Goal: Information Seeking & Learning: Learn about a topic

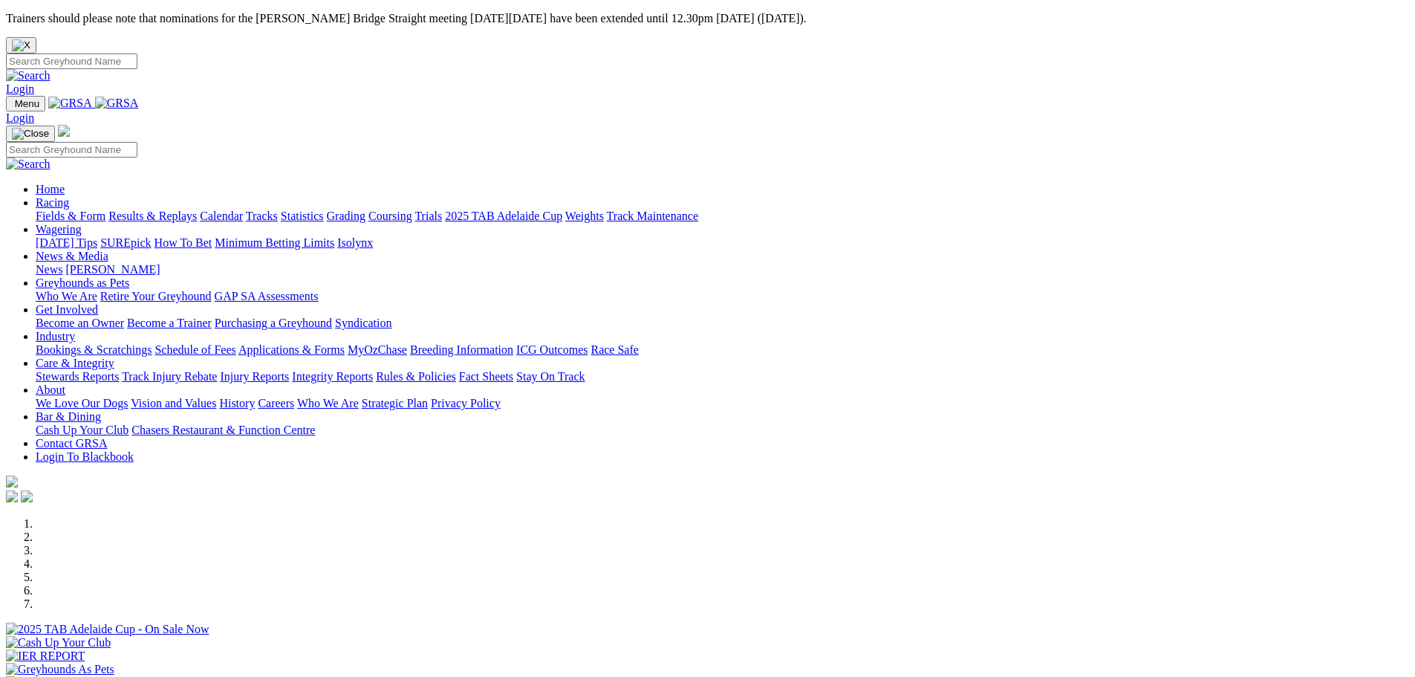
scroll to position [446, 0]
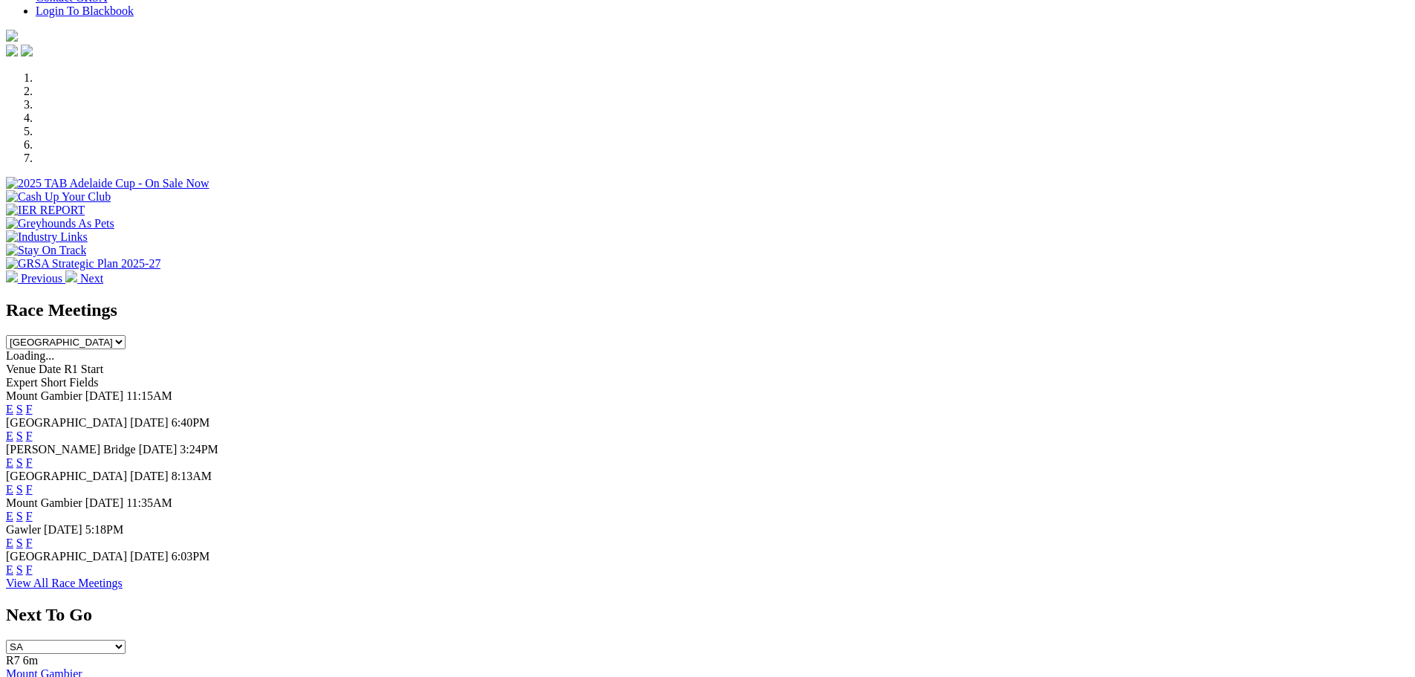
click at [33, 573] on link "F" at bounding box center [29, 569] width 7 height 13
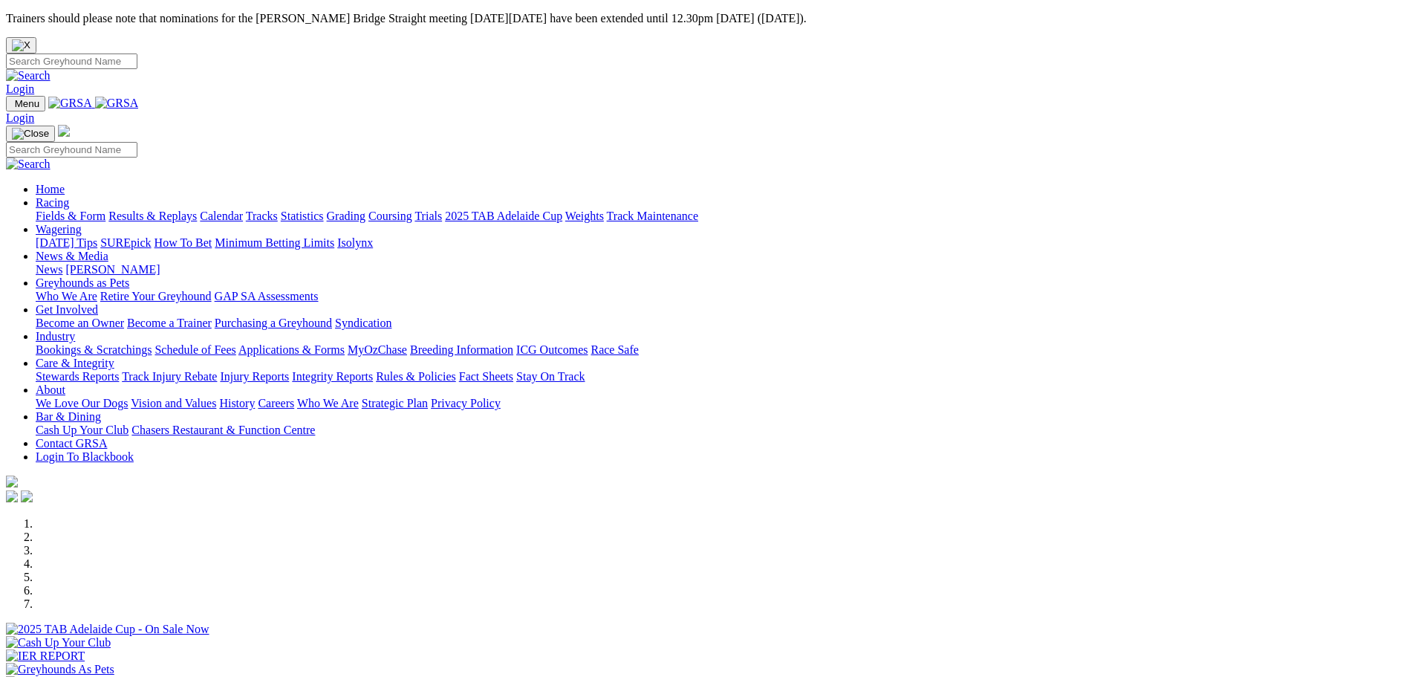
scroll to position [446, 0]
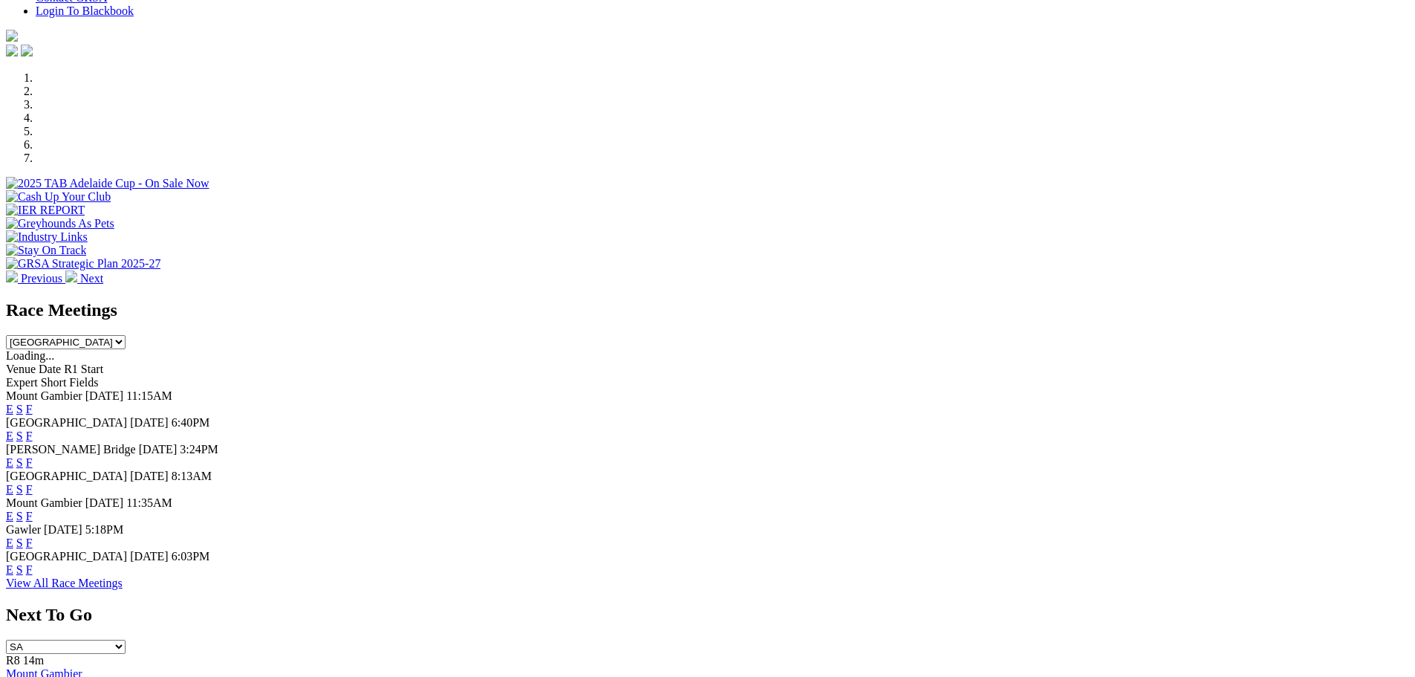
click at [33, 576] on link "F" at bounding box center [29, 569] width 7 height 13
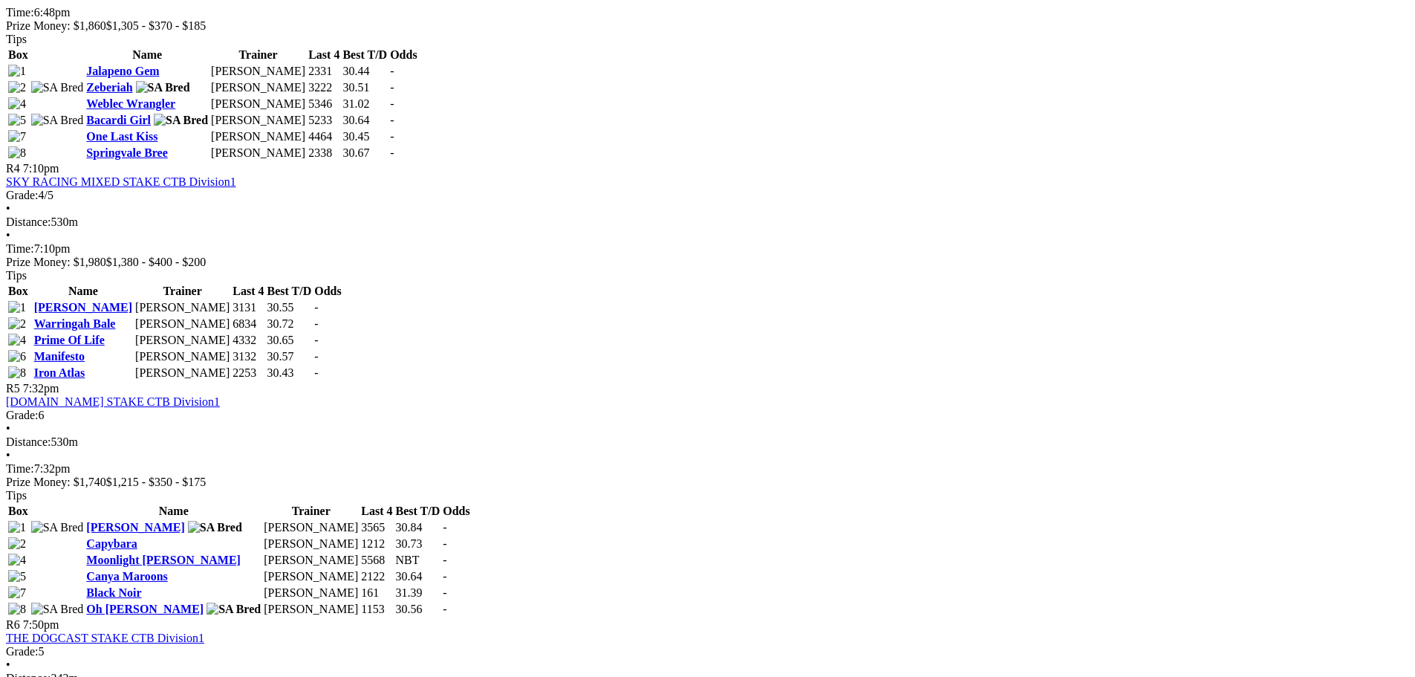
scroll to position [1412, 0]
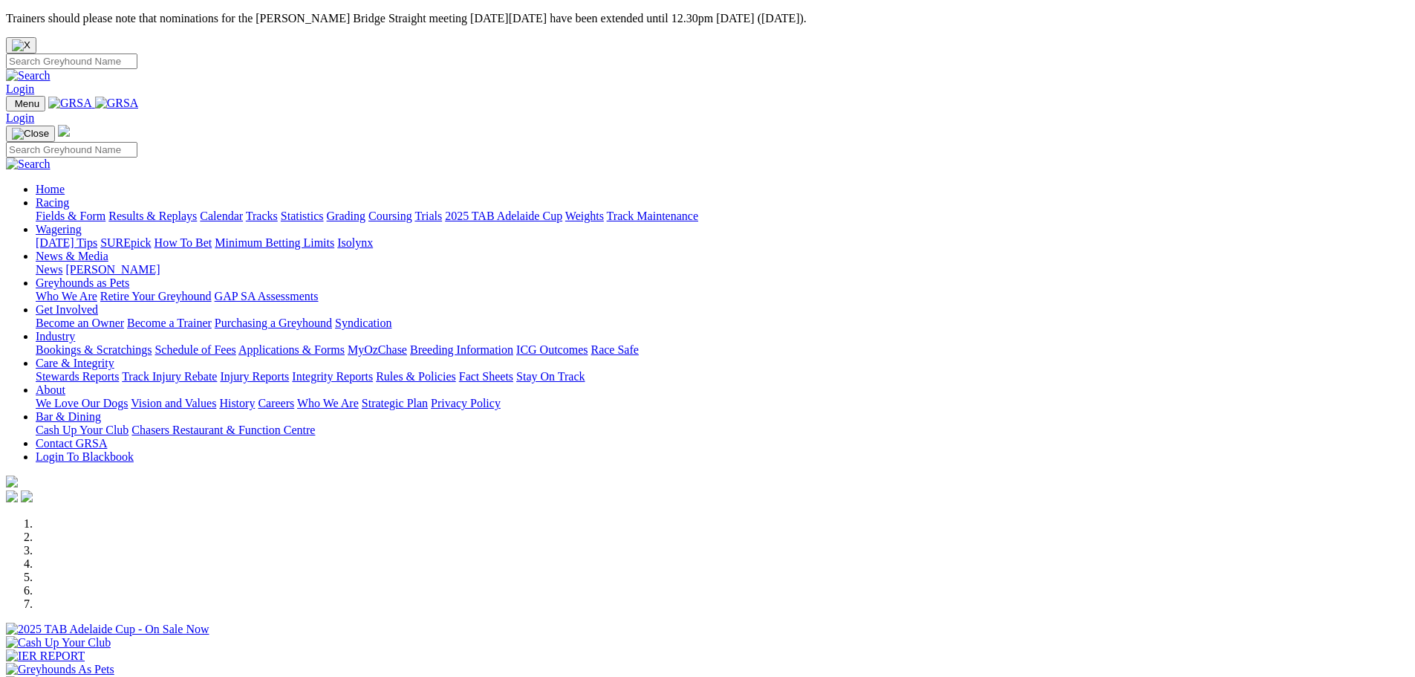
scroll to position [446, 0]
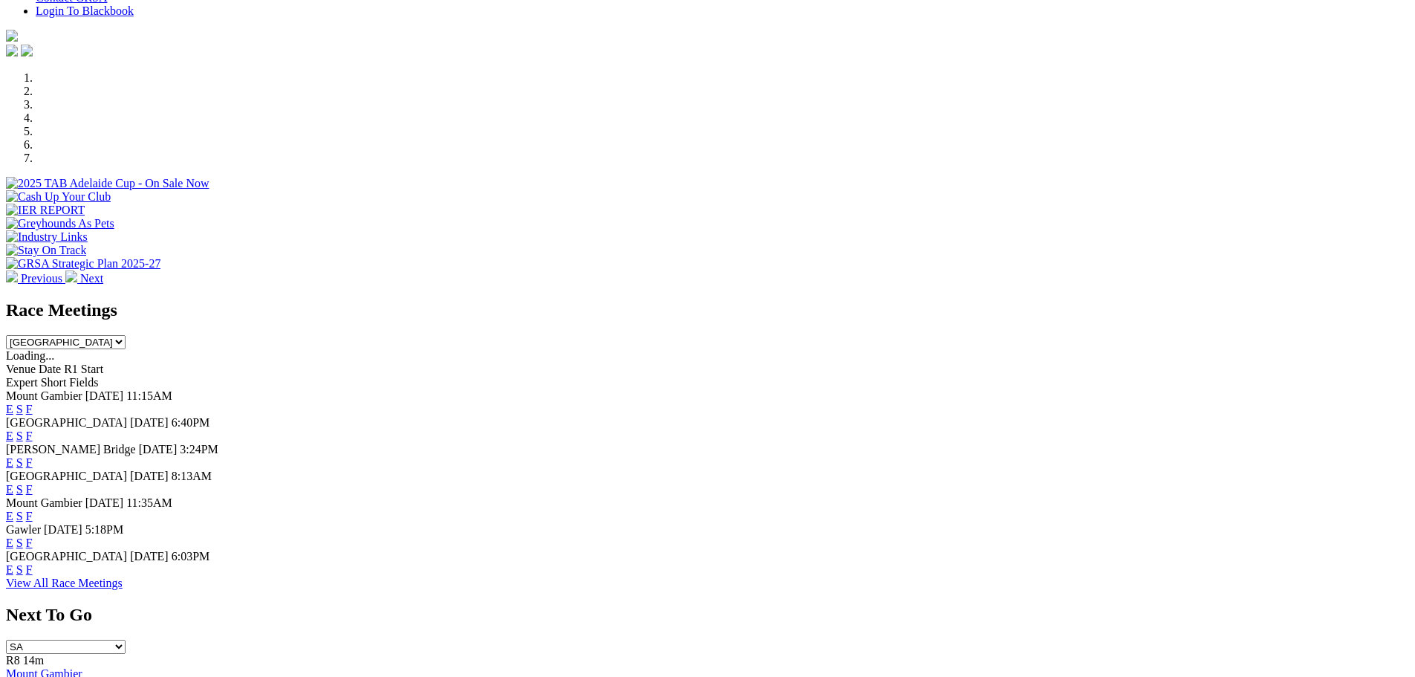
click at [33, 536] on link "F" at bounding box center [29, 542] width 7 height 13
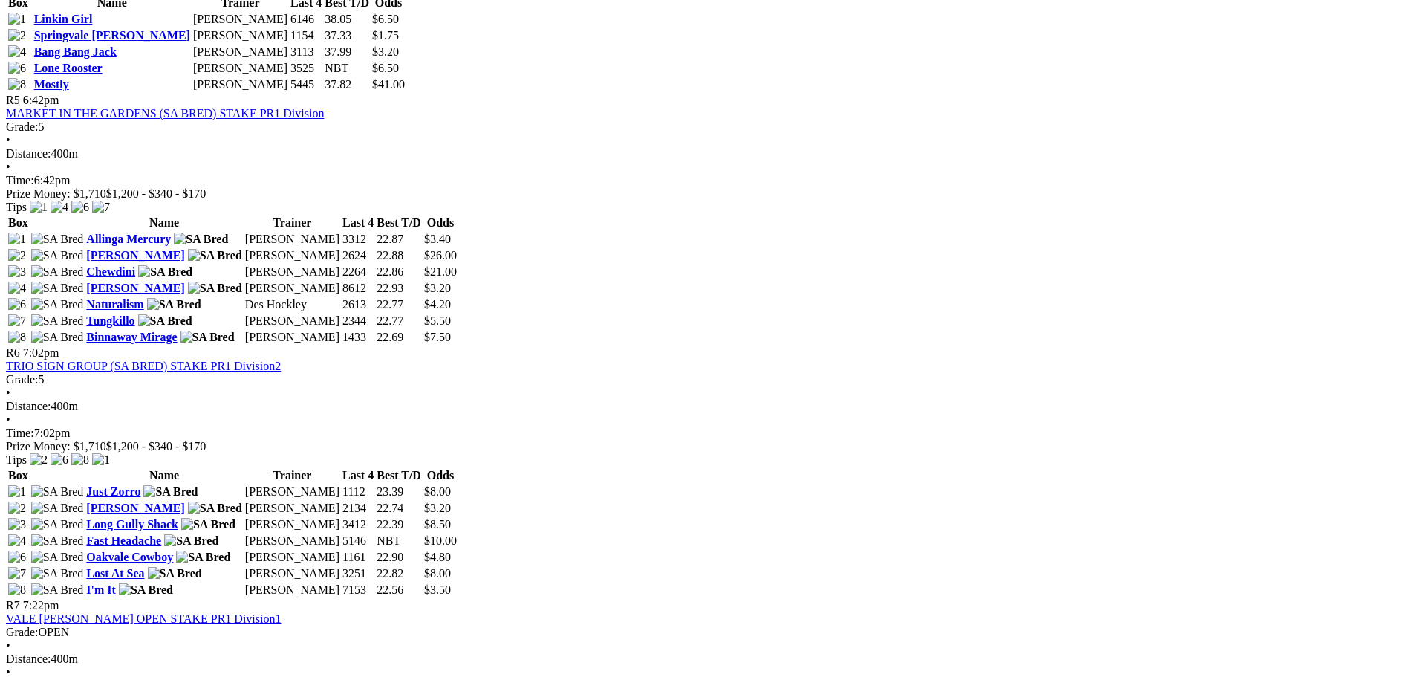
scroll to position [1635, 0]
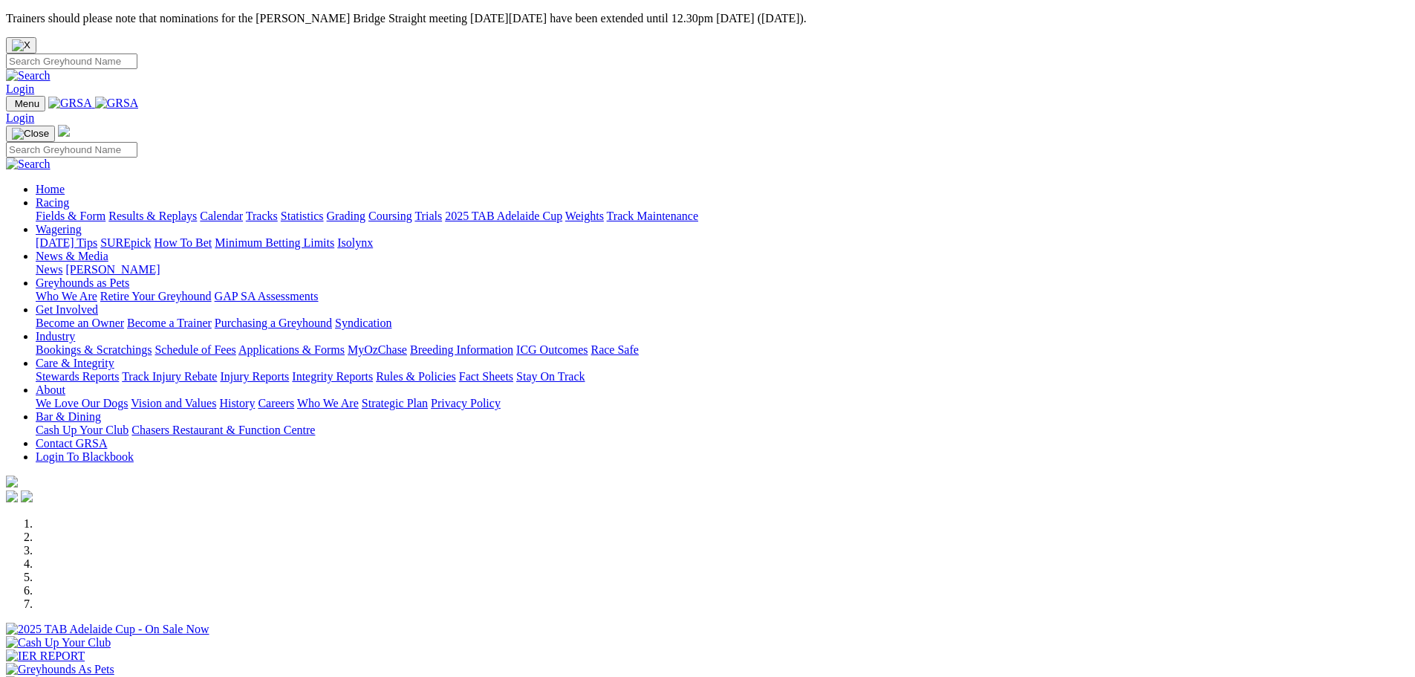
scroll to position [520, 0]
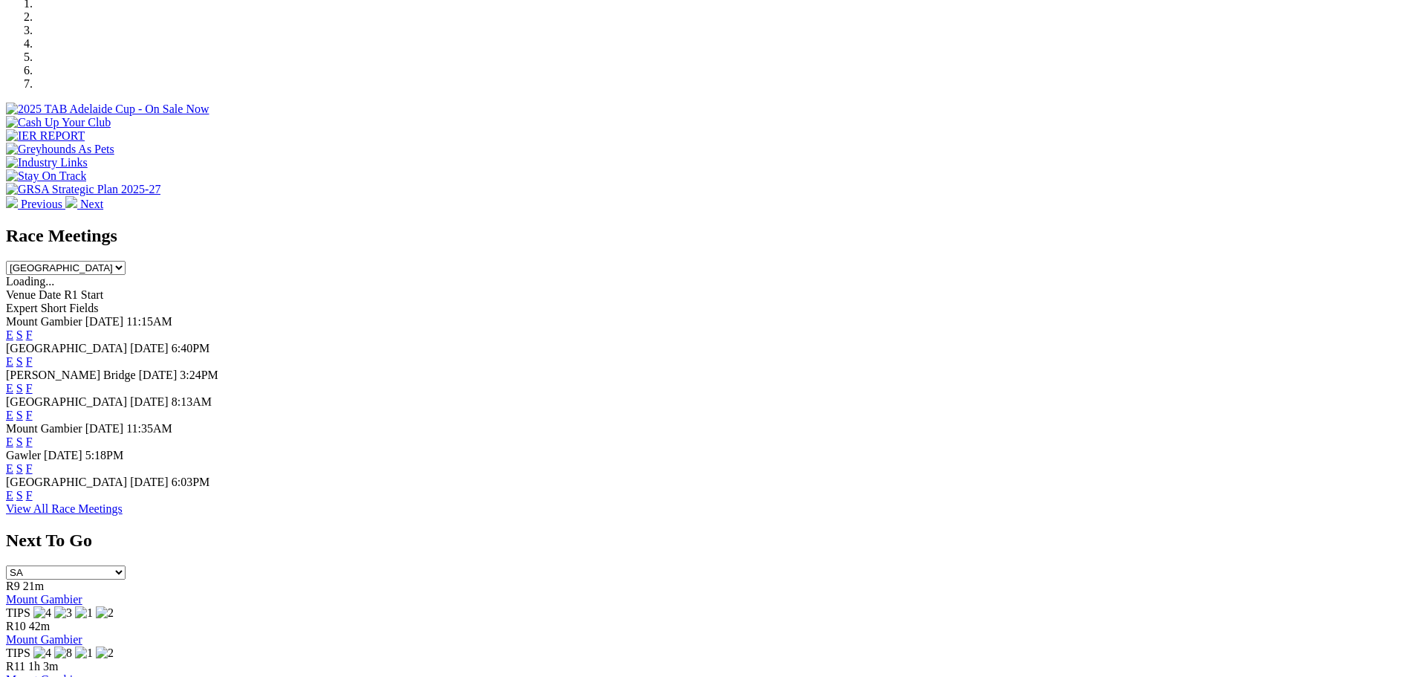
click at [33, 409] on link "F" at bounding box center [29, 415] width 7 height 13
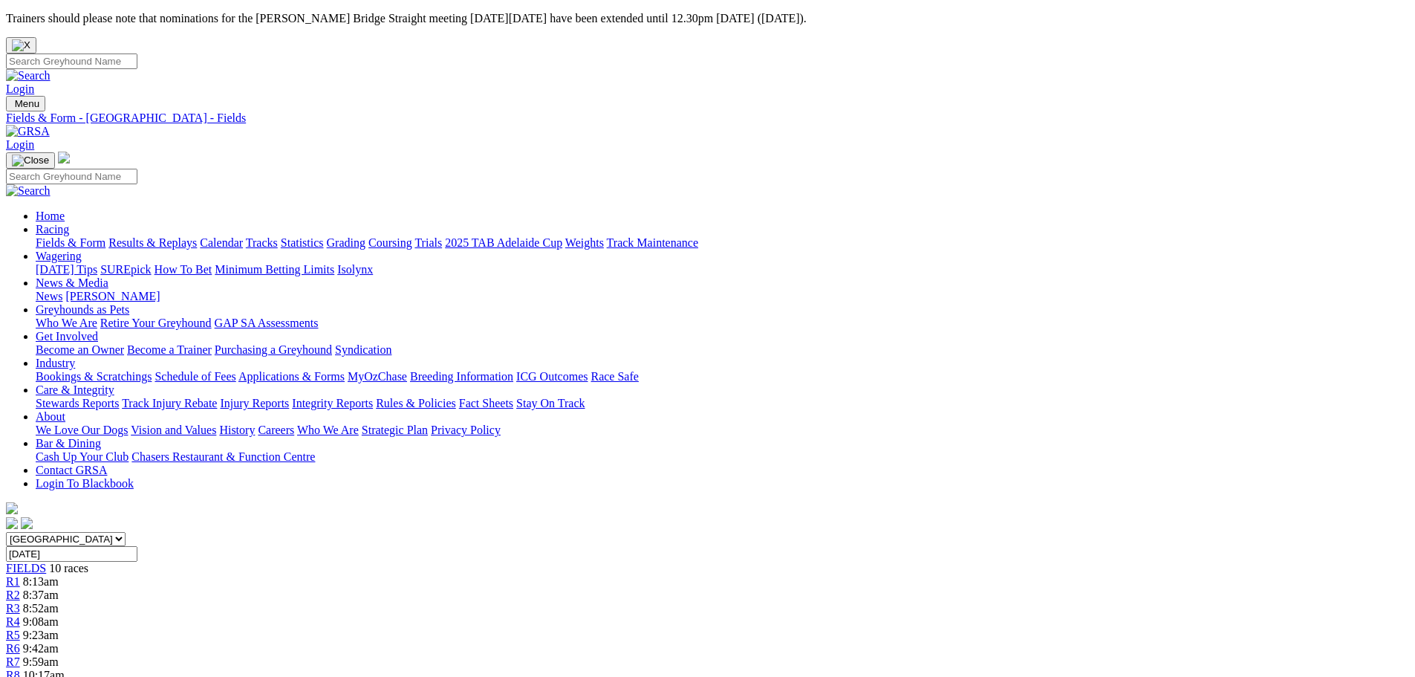
click at [740, 194] on link "PDF" at bounding box center [729, 187] width 22 height 13
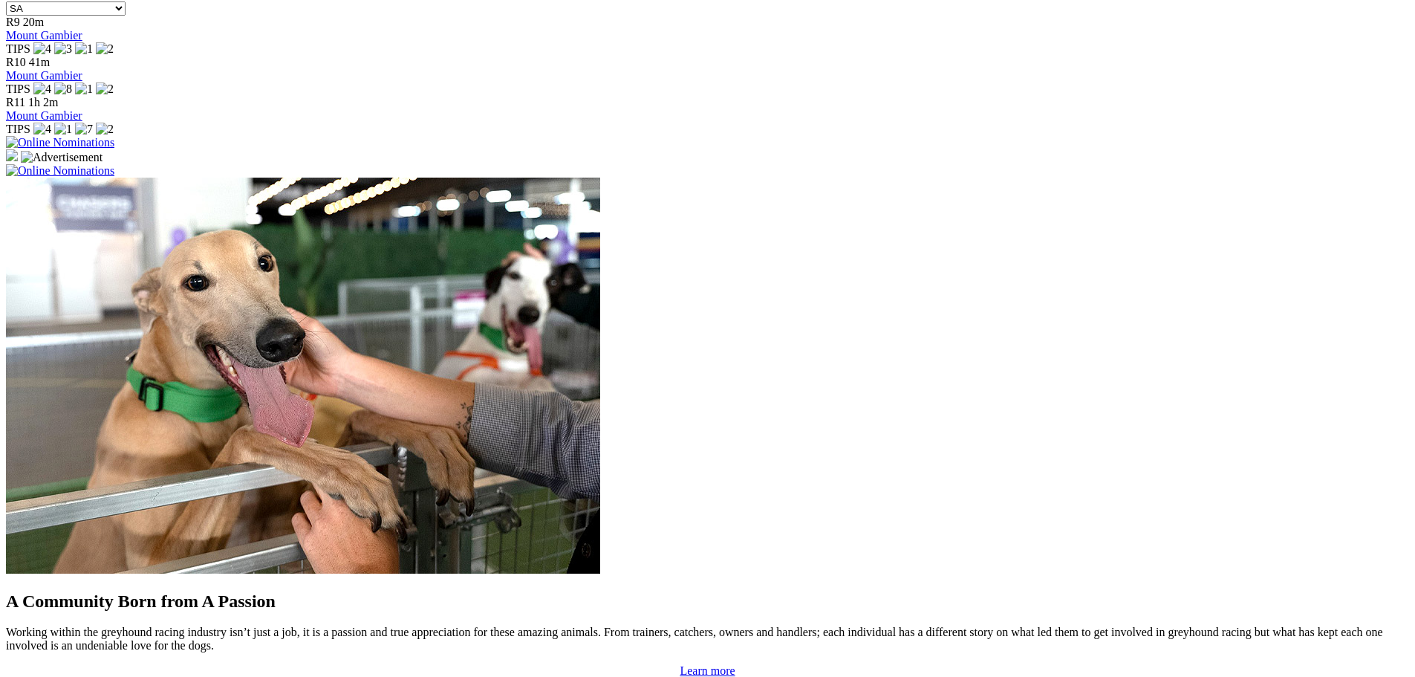
scroll to position [1189, 0]
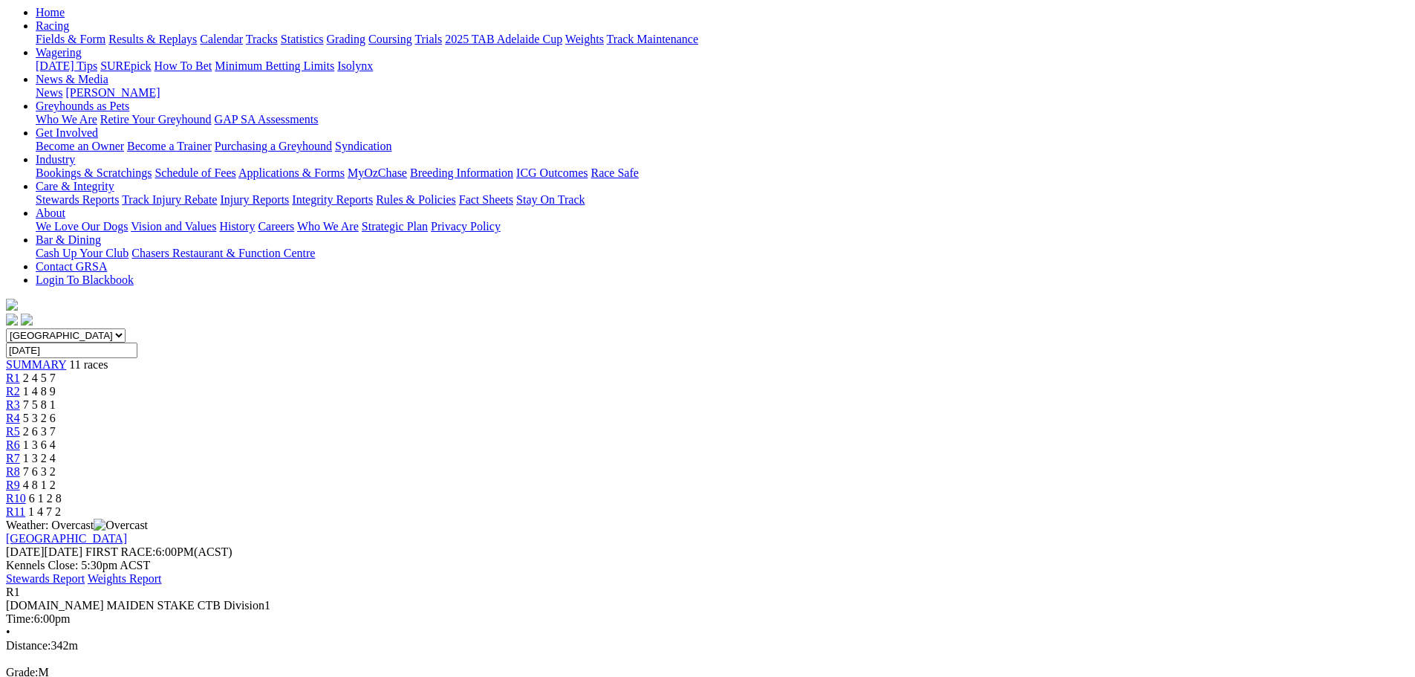
scroll to position [223, 0]
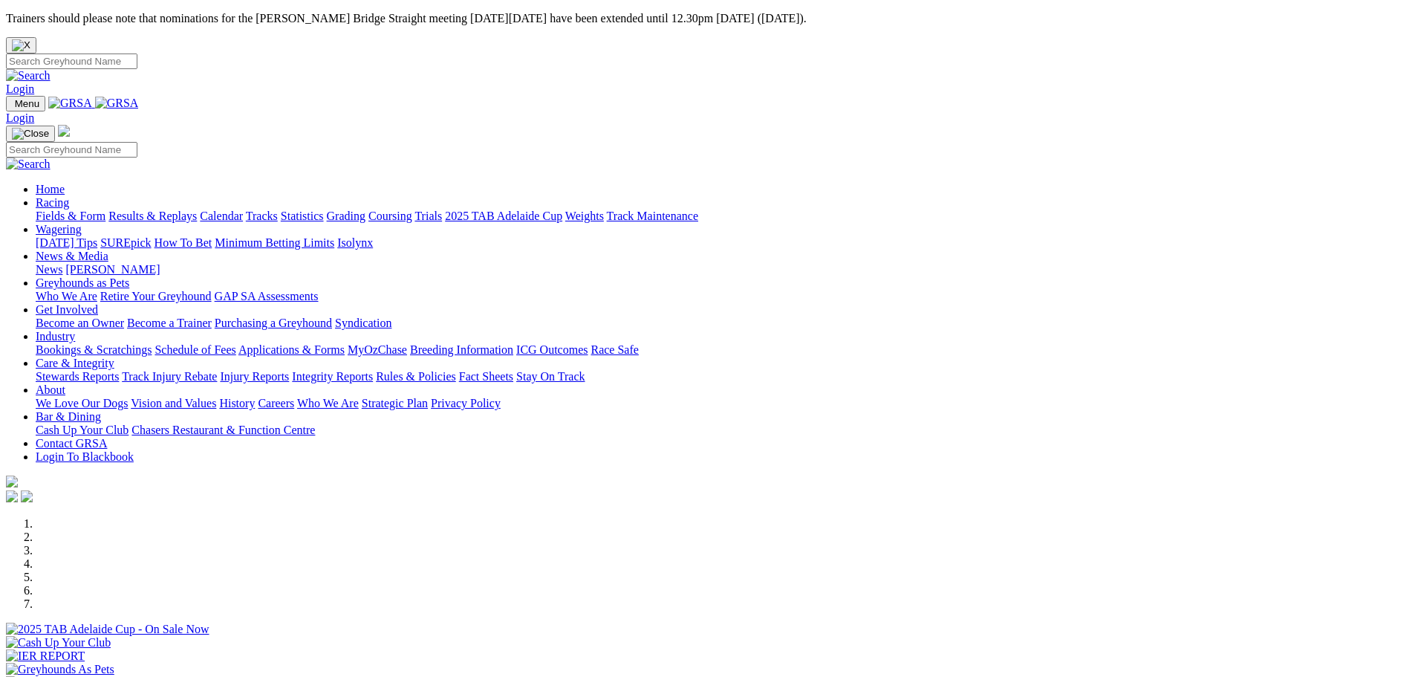
scroll to position [1635, 0]
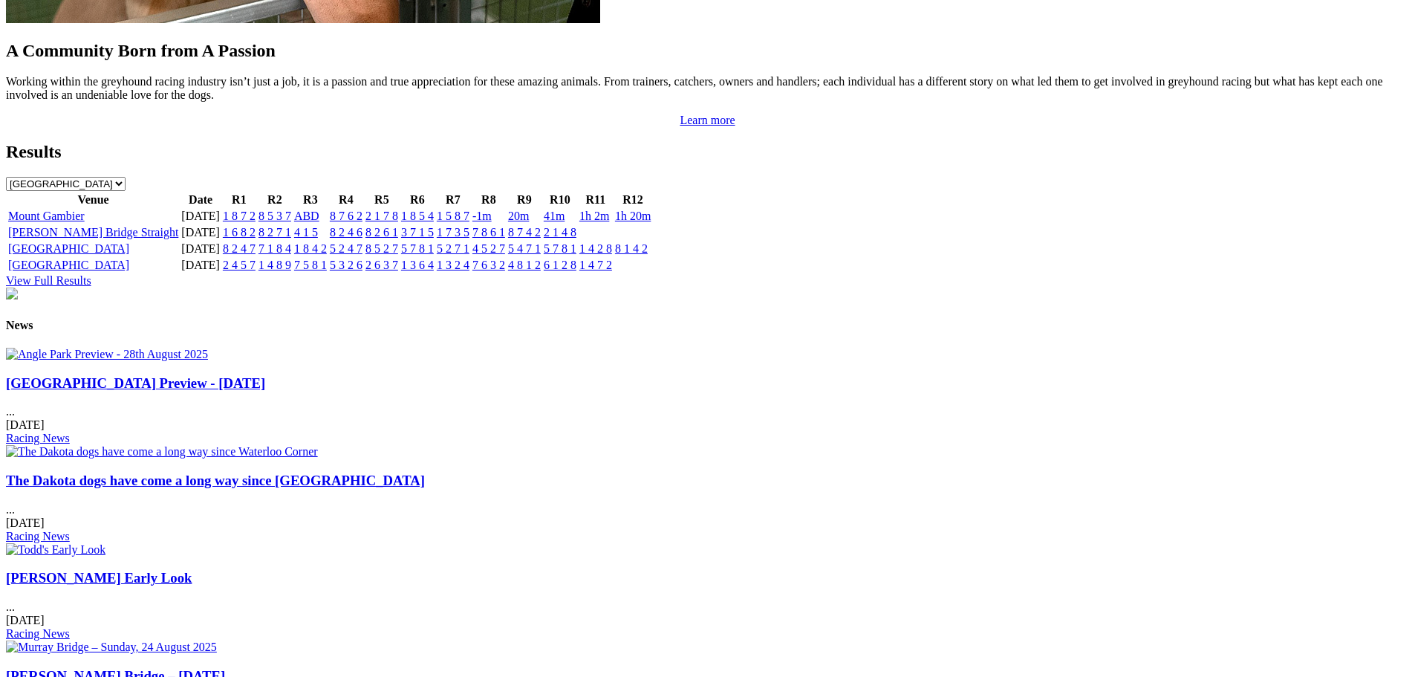
click at [208, 361] on img at bounding box center [107, 354] width 202 height 13
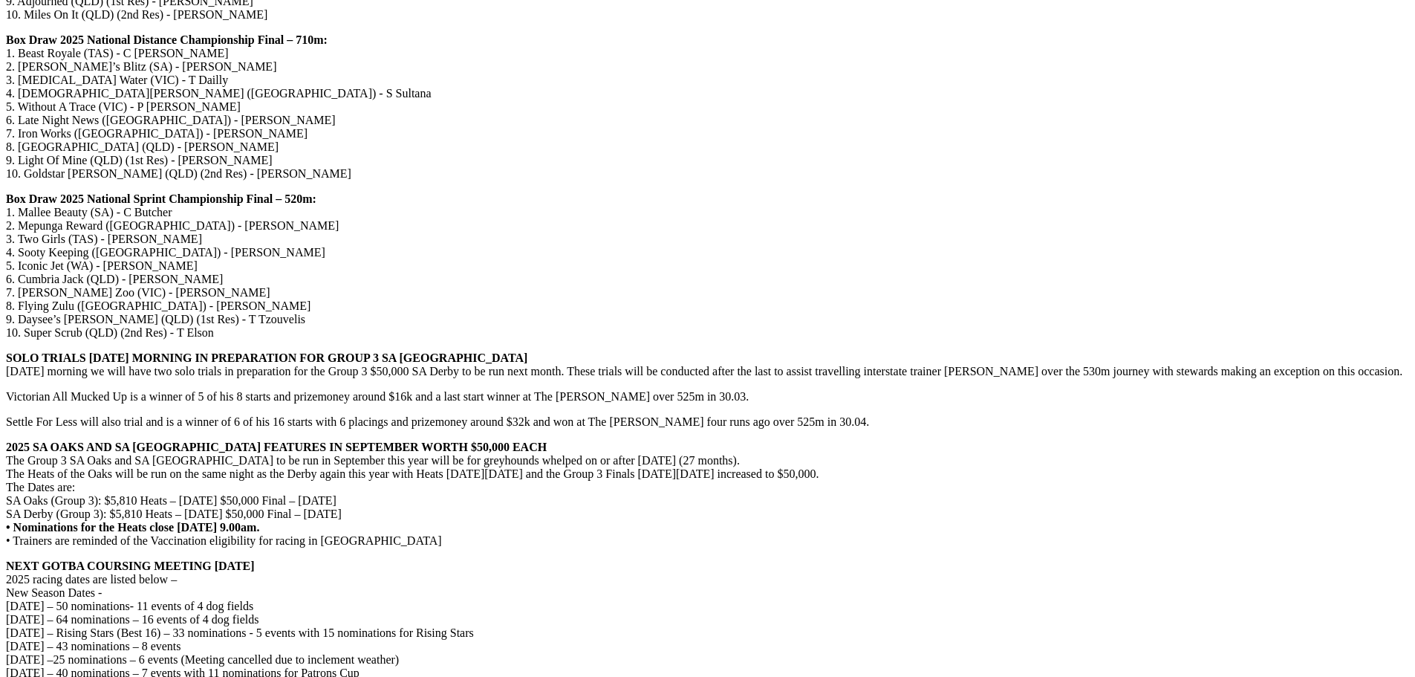
scroll to position [2303, 0]
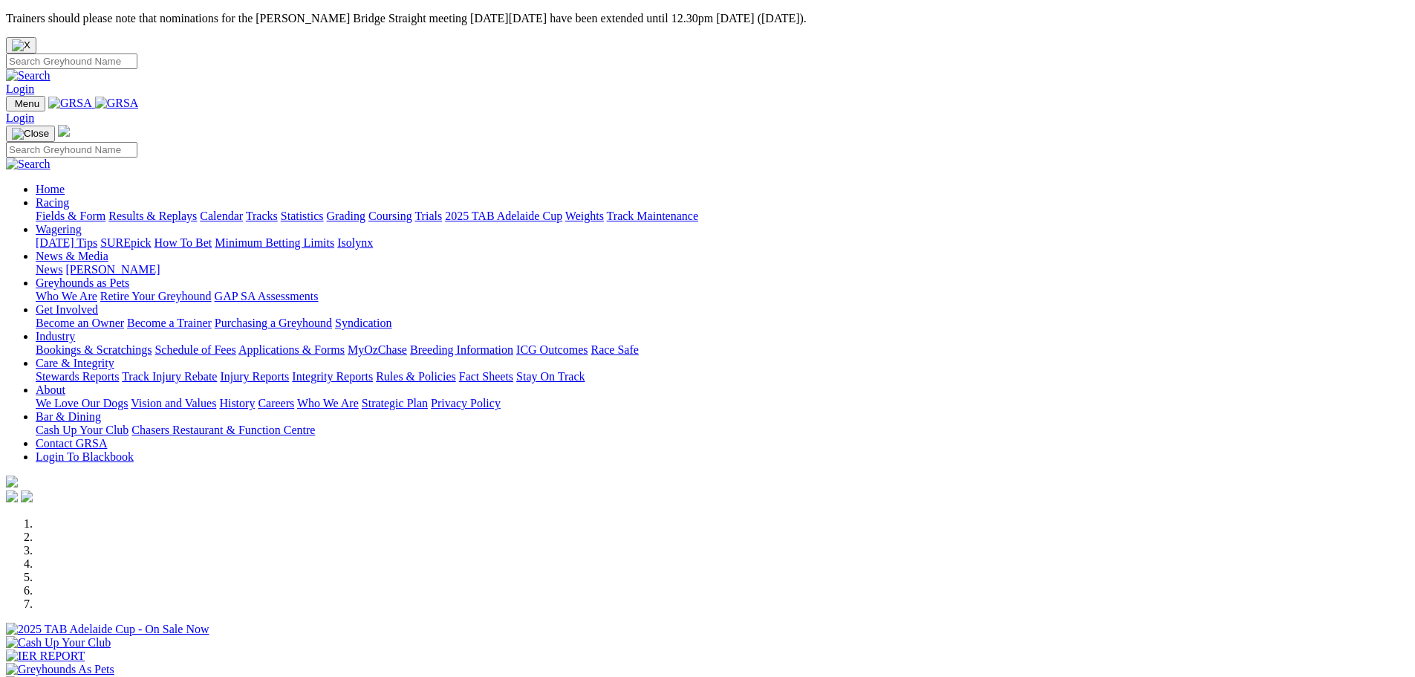
scroll to position [1635, 0]
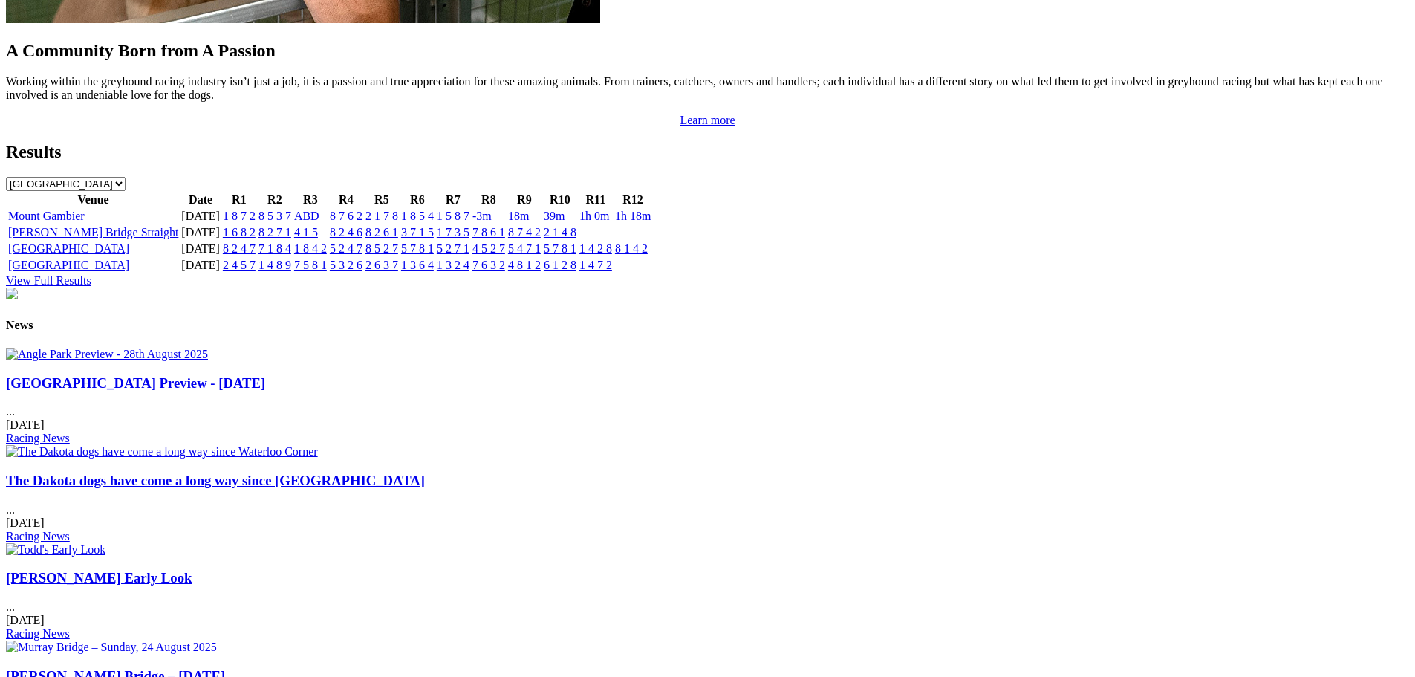
click at [106, 543] on img at bounding box center [56, 549] width 100 height 13
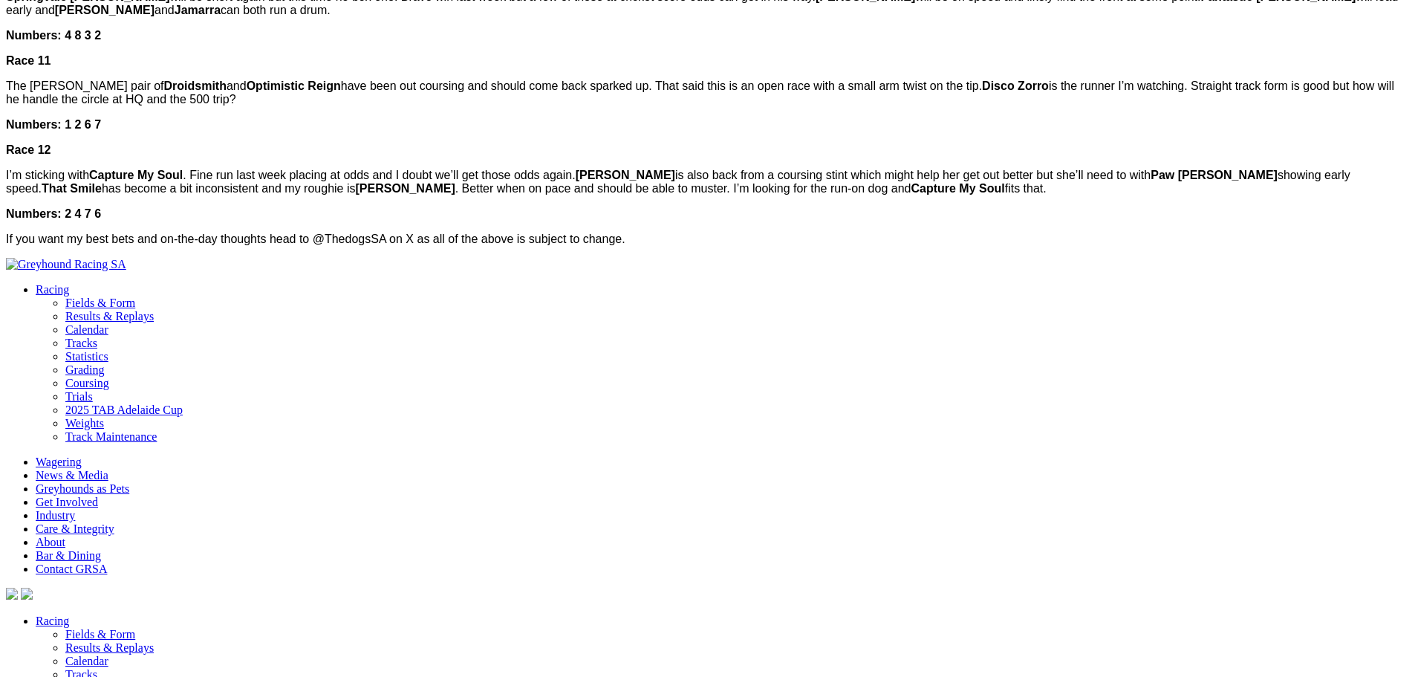
scroll to position [1519, 0]
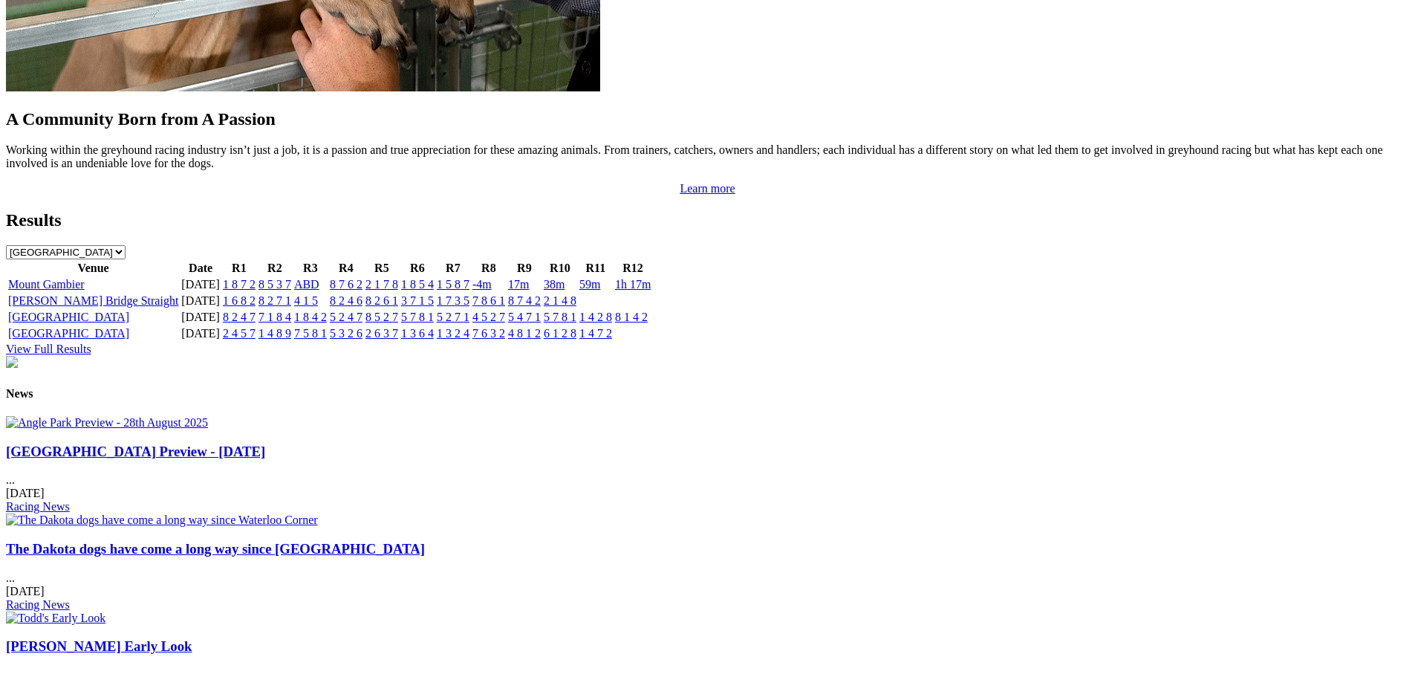
scroll to position [1560, 0]
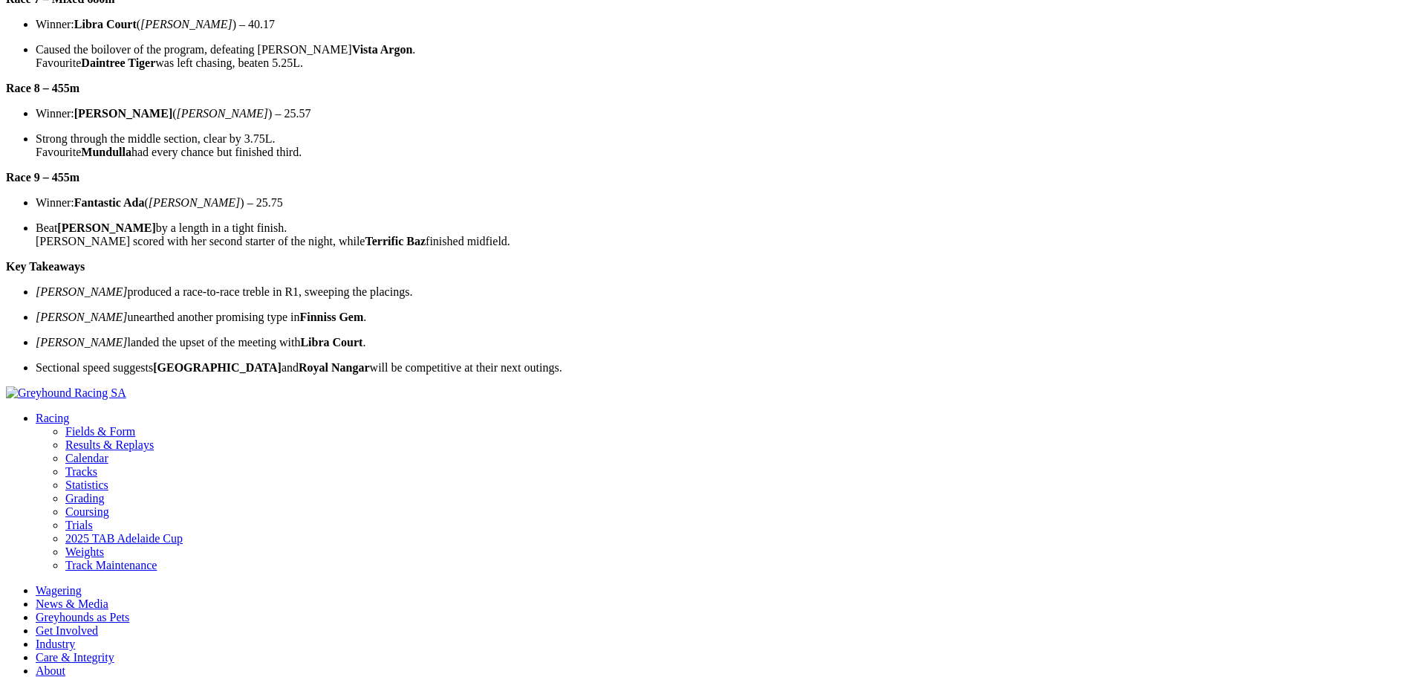
scroll to position [1263, 0]
